Goal: Check status: Check status

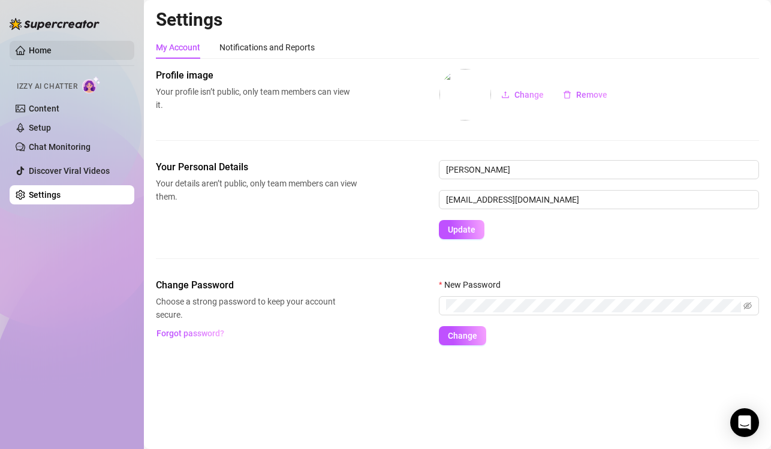
click at [29, 47] on link "Home" at bounding box center [40, 51] width 23 height 10
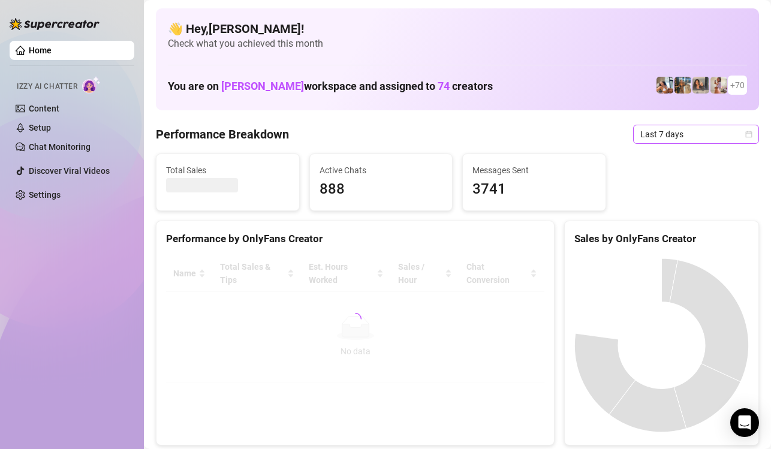
click at [666, 133] on span "Last 7 days" at bounding box center [697, 134] width 112 height 18
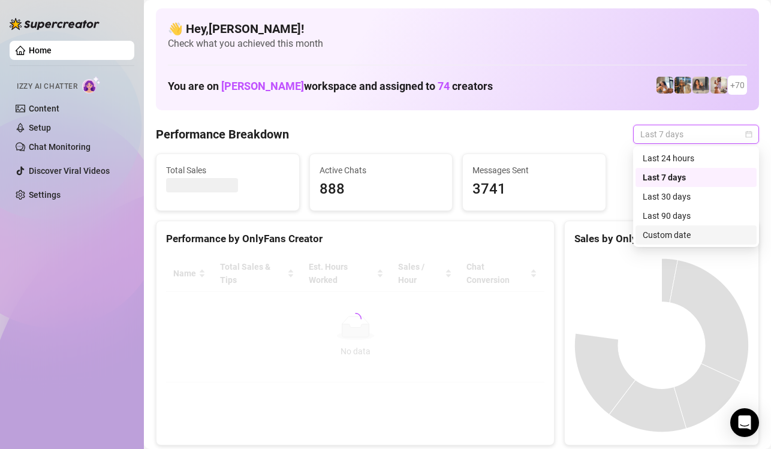
click at [682, 235] on div "Custom date" at bounding box center [696, 235] width 107 height 13
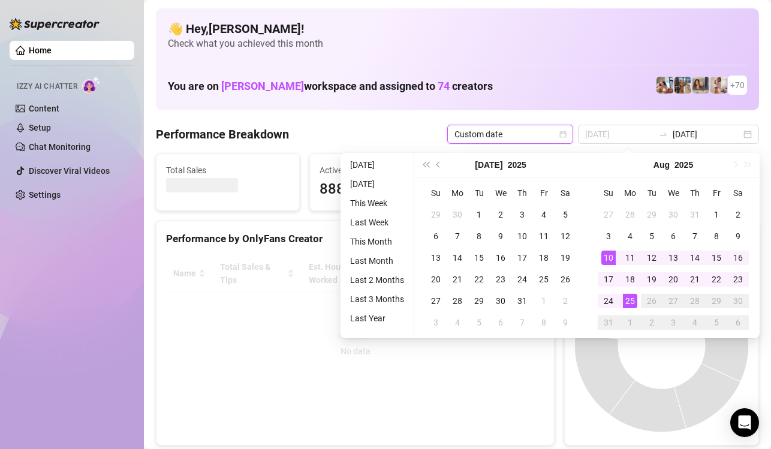
click at [612, 257] on div "10" at bounding box center [609, 258] width 14 height 14
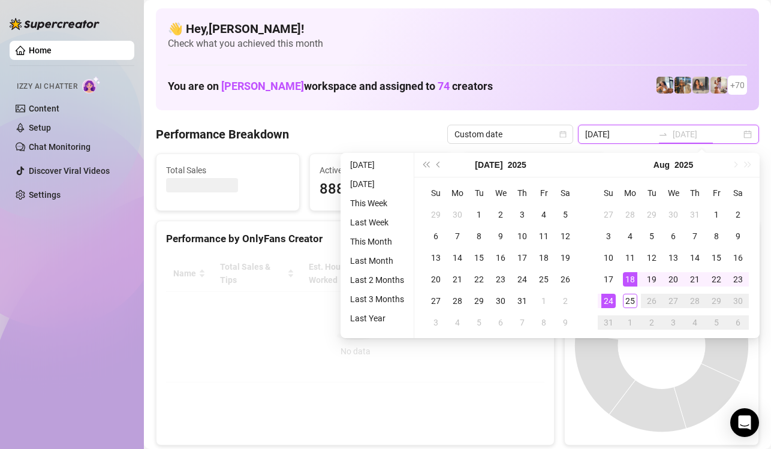
type input "[DATE]"
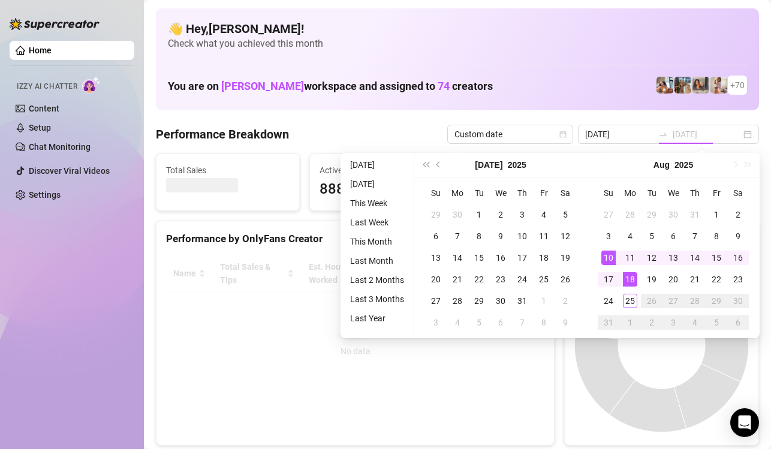
click at [609, 258] on div "10" at bounding box center [609, 258] width 14 height 14
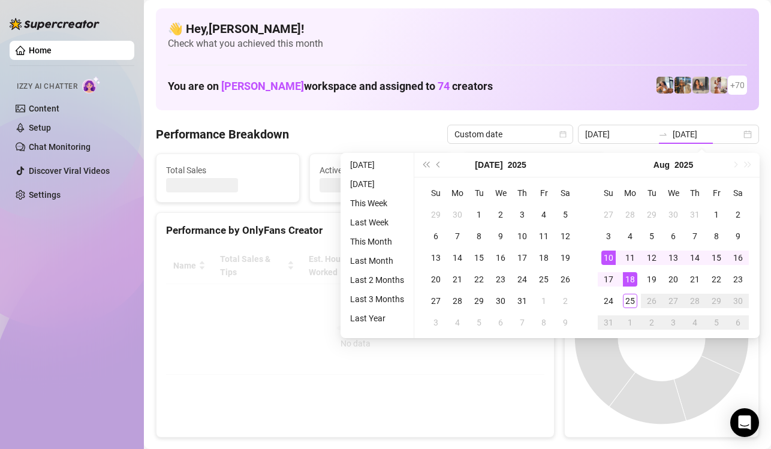
type input "[DATE]"
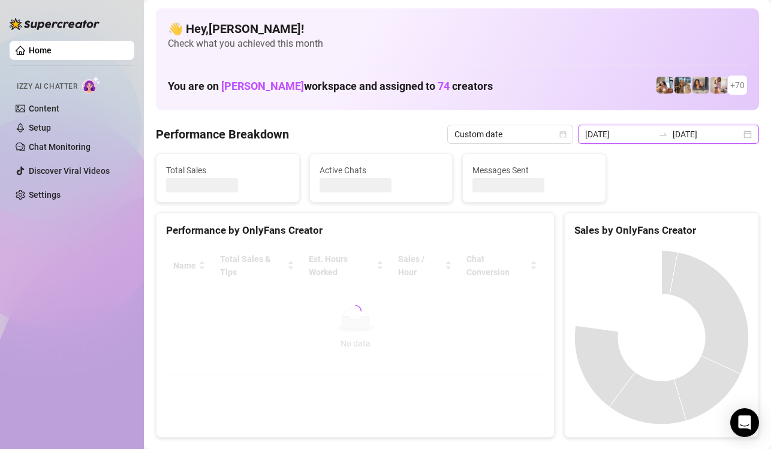
click at [654, 134] on input "[DATE]" at bounding box center [619, 134] width 68 height 13
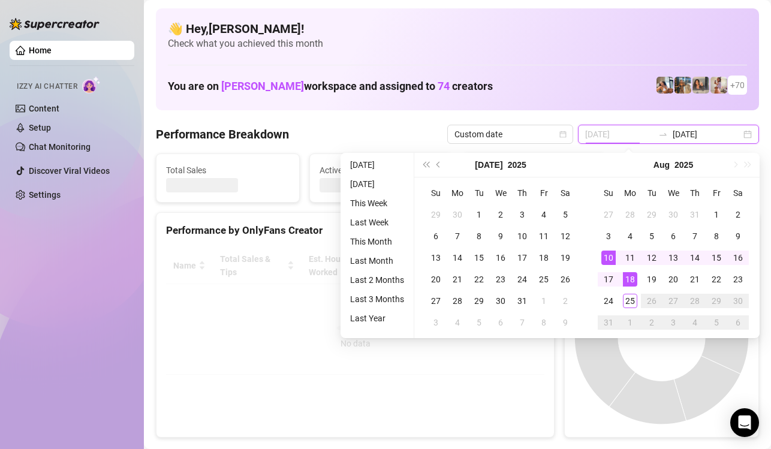
type input "[DATE]"
click at [615, 255] on div "10" at bounding box center [609, 258] width 14 height 14
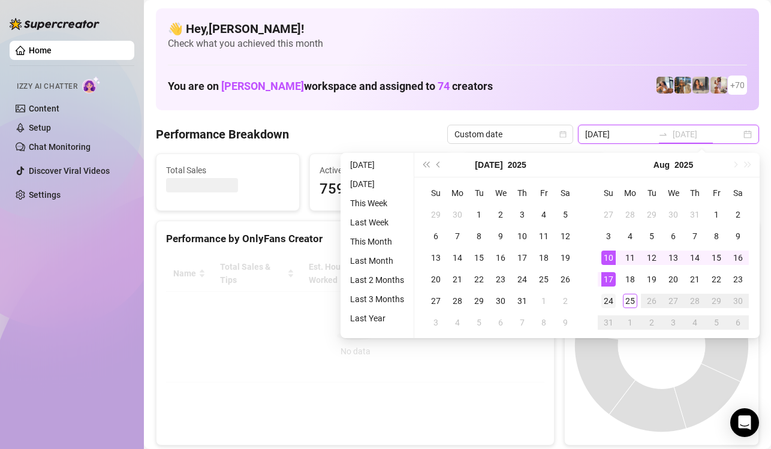
type input "[DATE]"
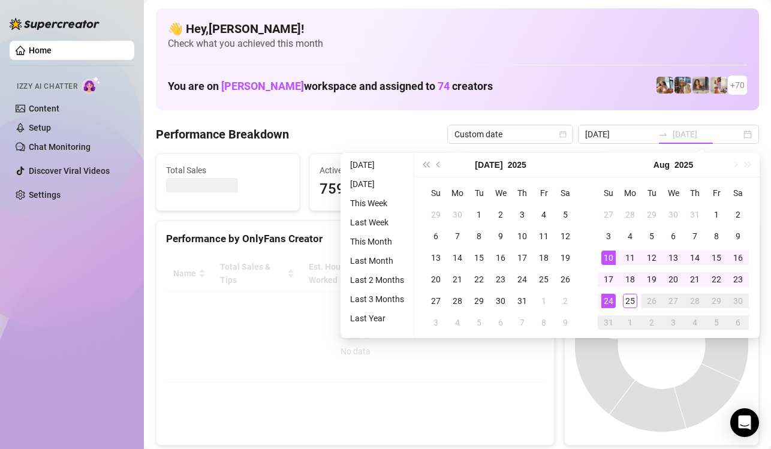
click at [611, 296] on div "24" at bounding box center [609, 301] width 14 height 14
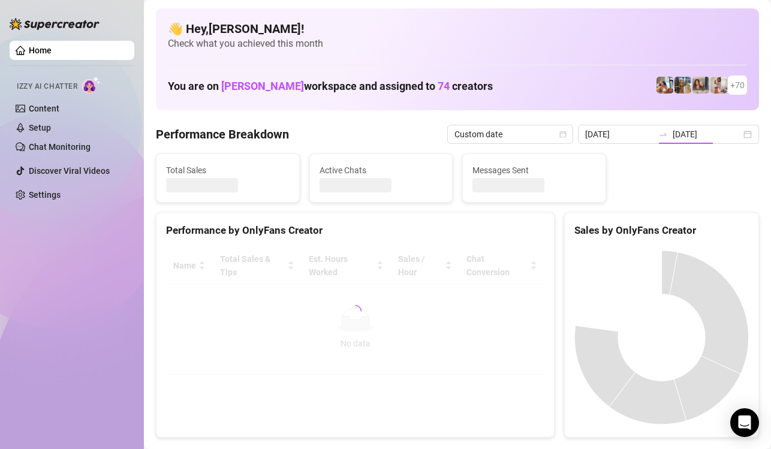
type input "[DATE]"
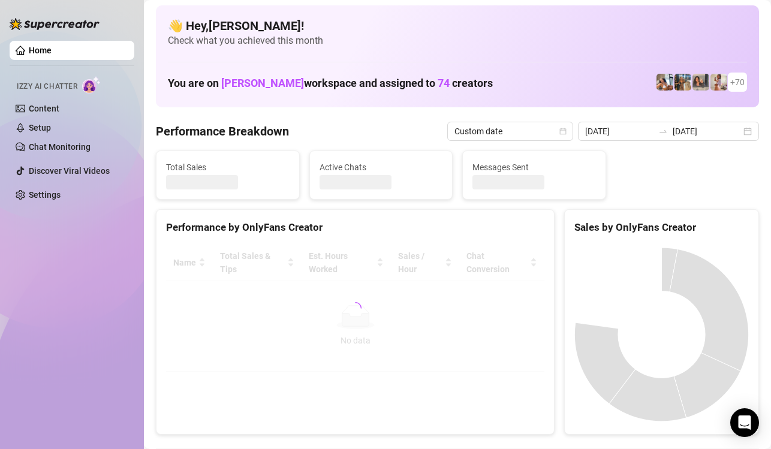
scroll to position [4, 0]
click at [374, 139] on div "Performance Breakdown Custom date [DATE] [DATE]" at bounding box center [457, 130] width 603 height 19
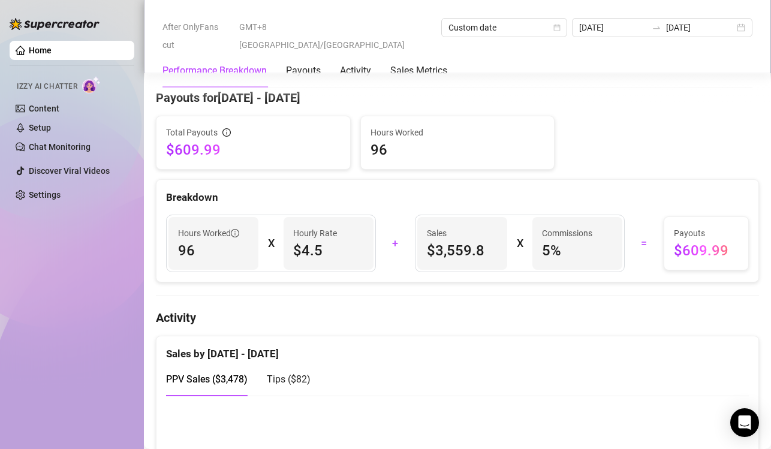
scroll to position [522, 0]
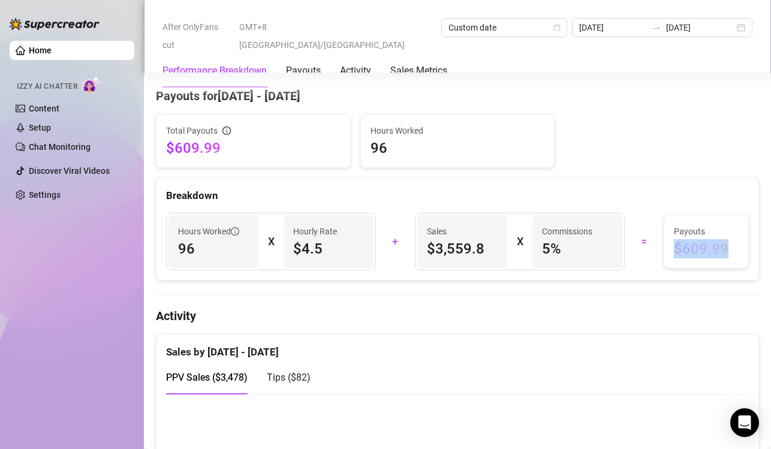
drag, startPoint x: 730, startPoint y: 238, endPoint x: 671, endPoint y: 238, distance: 59.4
click at [671, 238] on div "Payouts $609.99" at bounding box center [707, 241] width 84 height 53
copy span "$609.99"
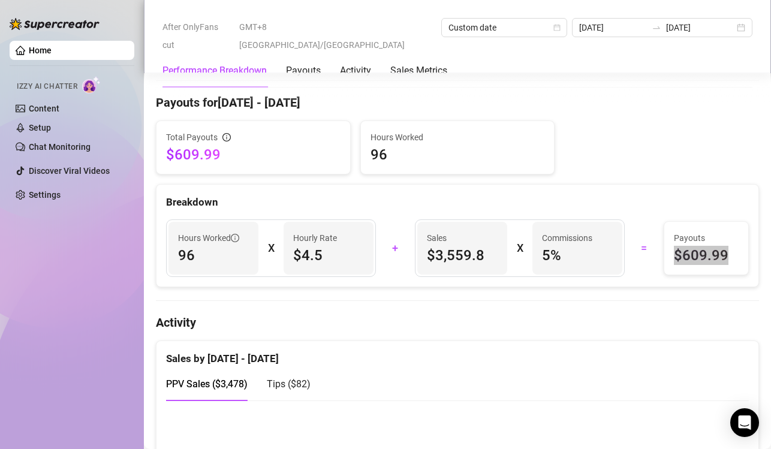
scroll to position [504, 0]
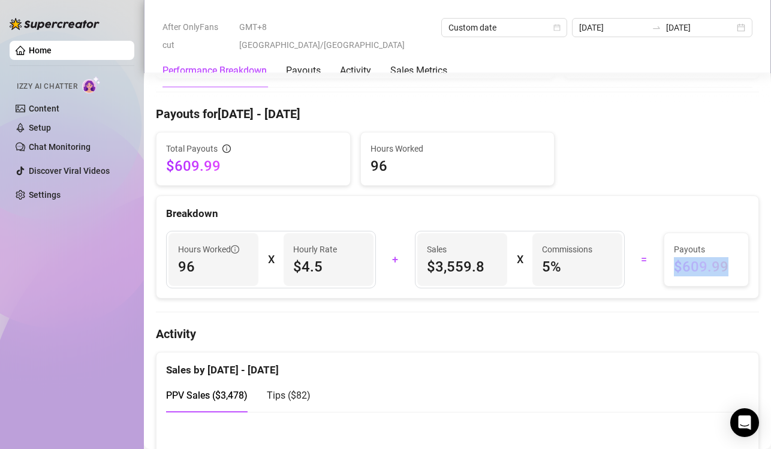
click at [708, 32] on div "After OnlyFans cut GMT+8 [GEOGRAPHIC_DATA]/[GEOGRAPHIC_DATA] Custom date [DATE]…" at bounding box center [458, 36] width 590 height 36
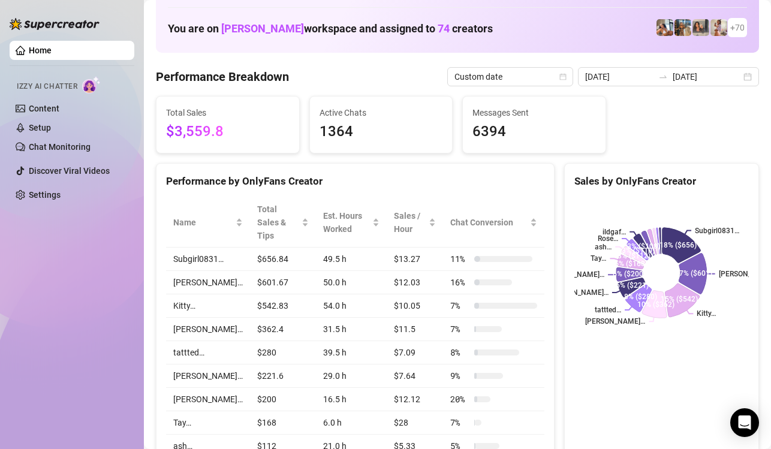
scroll to position [0, 0]
